Goal: Task Accomplishment & Management: Use online tool/utility

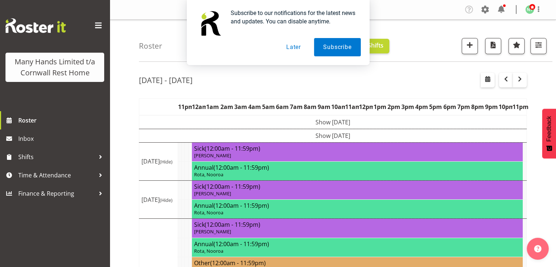
click at [538, 45] on div "Subscribe to our notifications for the latest news and updates. You can disable…" at bounding box center [278, 32] width 556 height 65
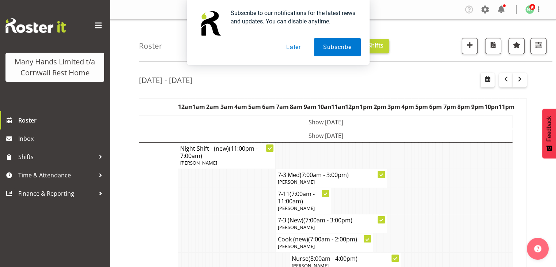
click at [293, 50] on button "Later" at bounding box center [293, 47] width 33 height 18
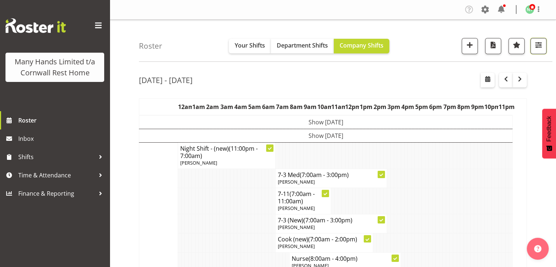
click at [538, 49] on span "button" at bounding box center [539, 45] width 10 height 10
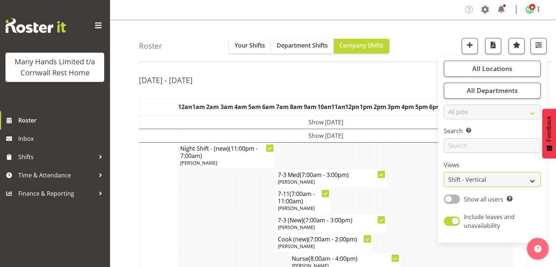
click at [508, 185] on select "Staff Role Shift - Horizontal Shift - Vertical Staff - Location" at bounding box center [492, 179] width 97 height 15
select select "staff"
click at [444, 172] on select "Staff Role Shift - Horizontal Shift - Vertical Staff - Location" at bounding box center [492, 179] width 97 height 15
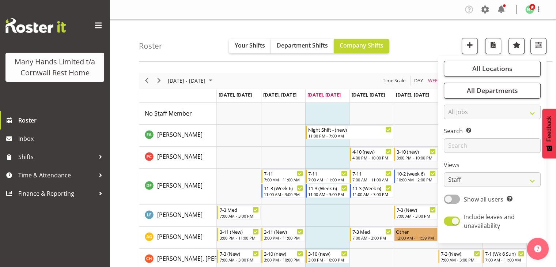
click at [431, 27] on div "Roster Your Shifts Department Shifts Company Shifts All Locations Clear [GEOGRA…" at bounding box center [346, 41] width 414 height 42
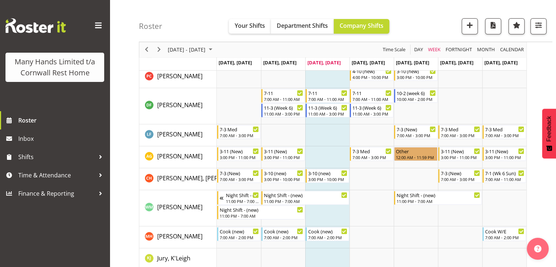
scroll to position [85, 0]
